Goal: Entertainment & Leisure: Consume media (video, audio)

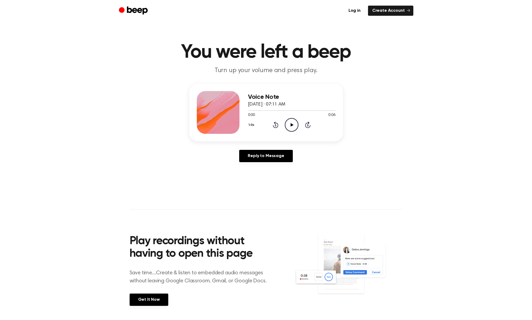
click at [294, 124] on icon "Play Audio" at bounding box center [292, 125] width 14 height 14
click at [287, 125] on icon "Play Audio" at bounding box center [292, 125] width 14 height 14
click at [294, 126] on icon "Pause Audio" at bounding box center [292, 125] width 14 height 14
click at [289, 123] on icon "Play Audio" at bounding box center [292, 125] width 14 height 14
click at [290, 126] on icon "Pause Audio" at bounding box center [292, 125] width 14 height 14
